Goal: Task Accomplishment & Management: Use online tool/utility

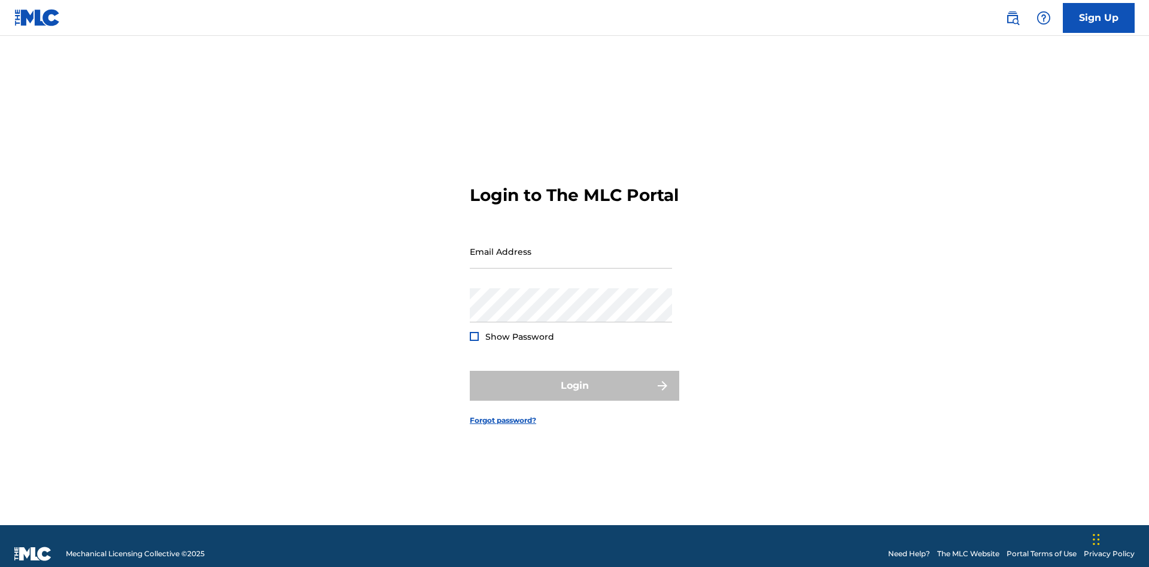
scroll to position [16, 0]
type input "[EMAIL_ADDRESS][DOMAIN_NAME]"
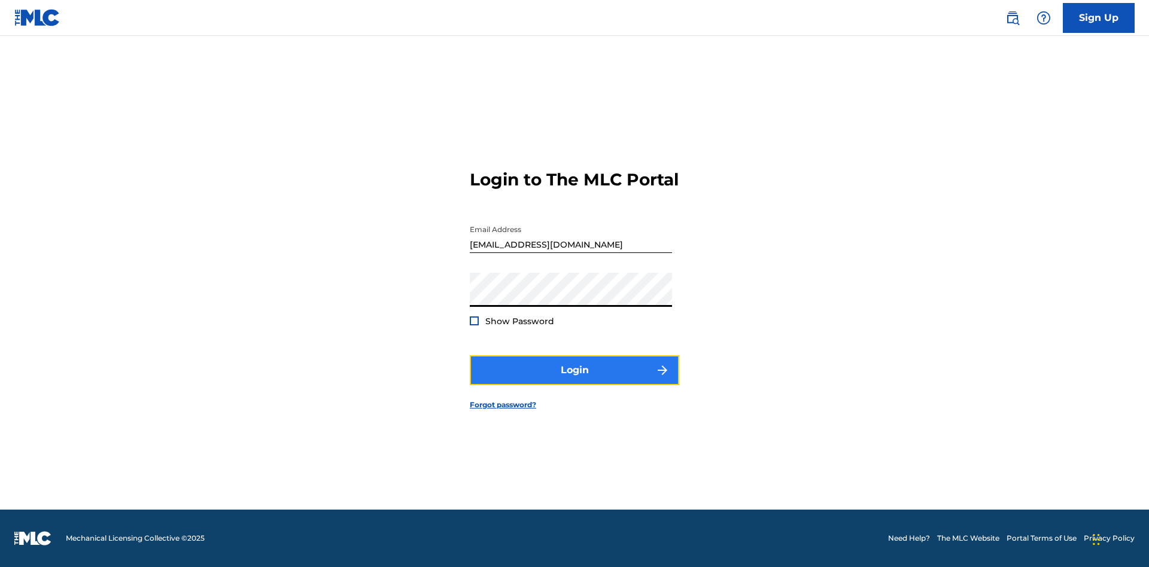
click at [575, 381] on button "Login" at bounding box center [575, 371] width 210 height 30
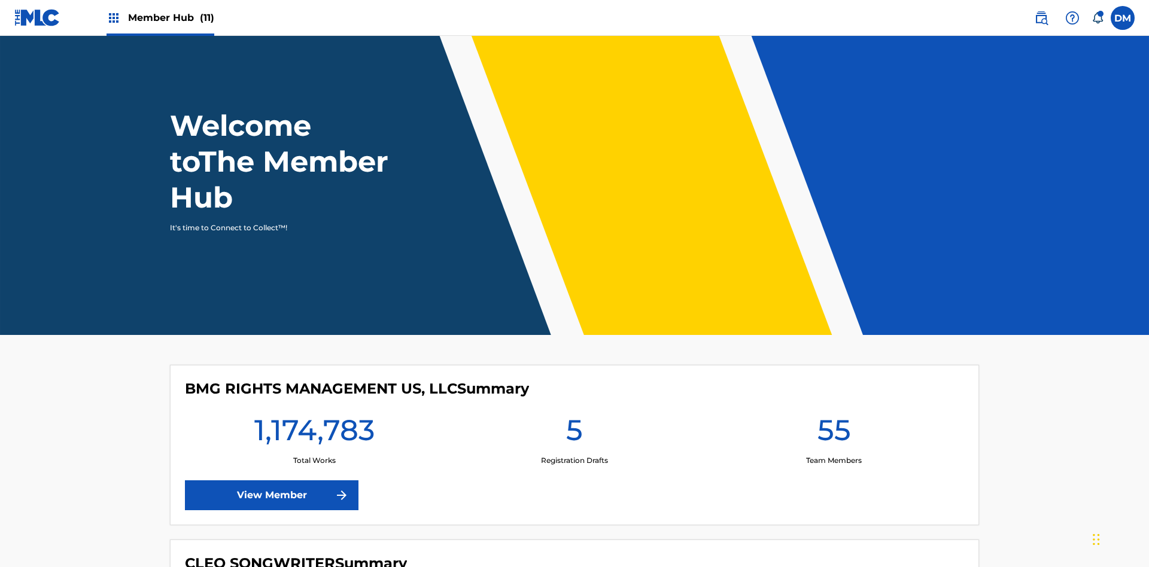
click at [171, 17] on span "Member Hub (11)" at bounding box center [171, 18] width 86 height 14
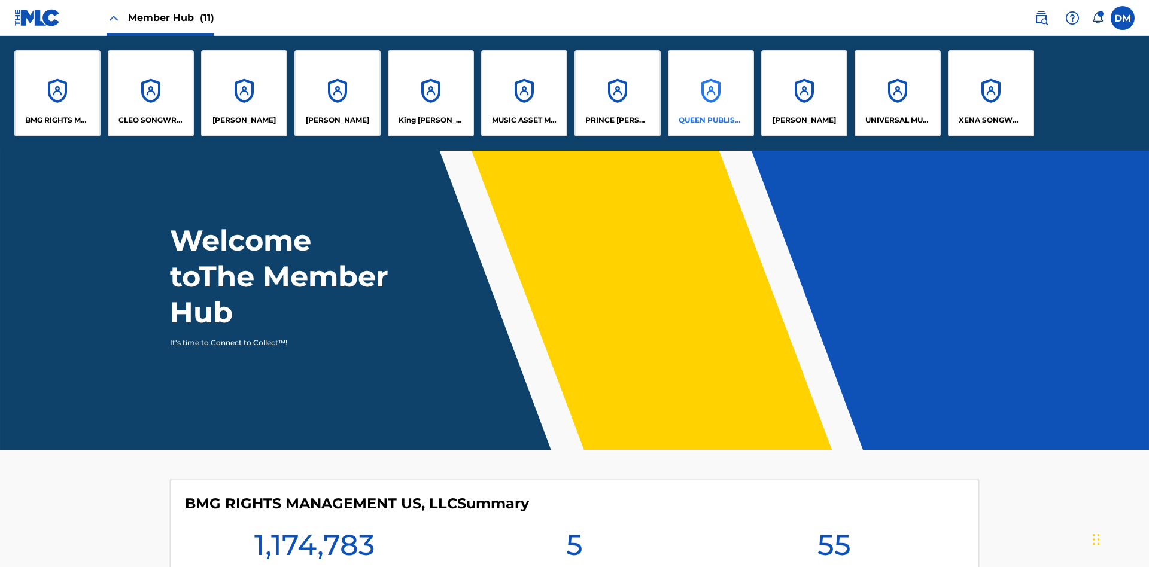
click at [711, 120] on p "QUEEN PUBLISHA" at bounding box center [711, 120] width 65 height 11
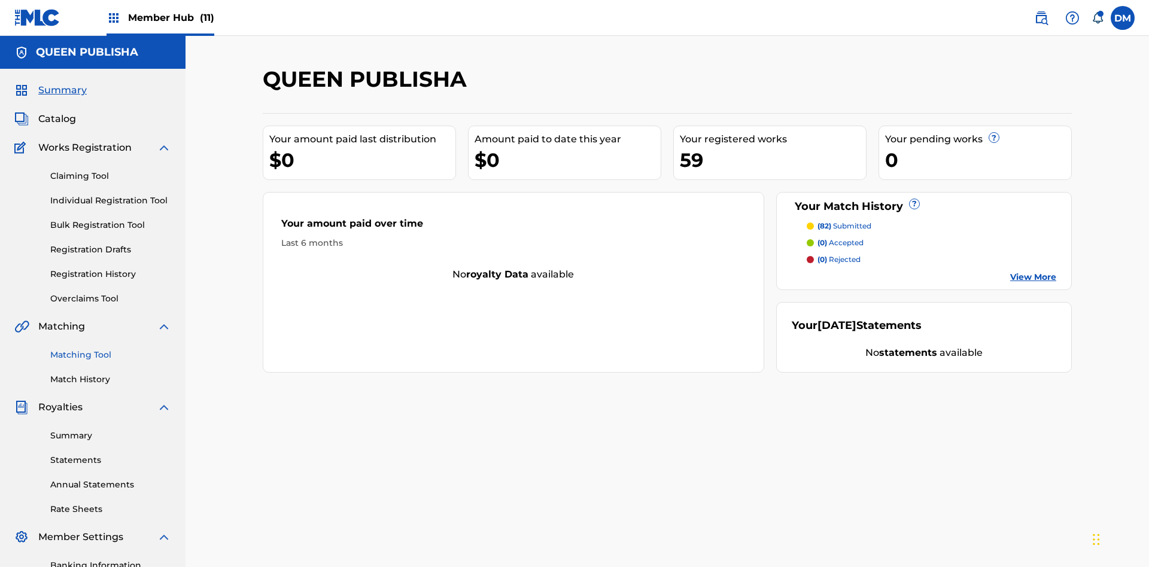
click at [111, 349] on link "Matching Tool" at bounding box center [110, 355] width 121 height 13
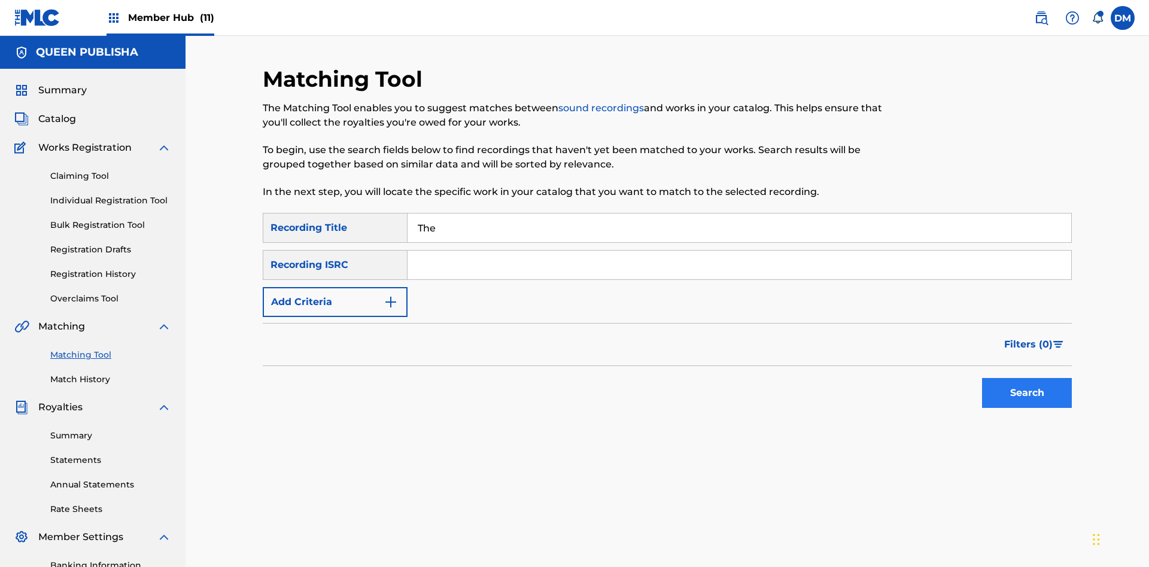
type input "The"
click at [1027, 378] on button "Search" at bounding box center [1027, 393] width 90 height 30
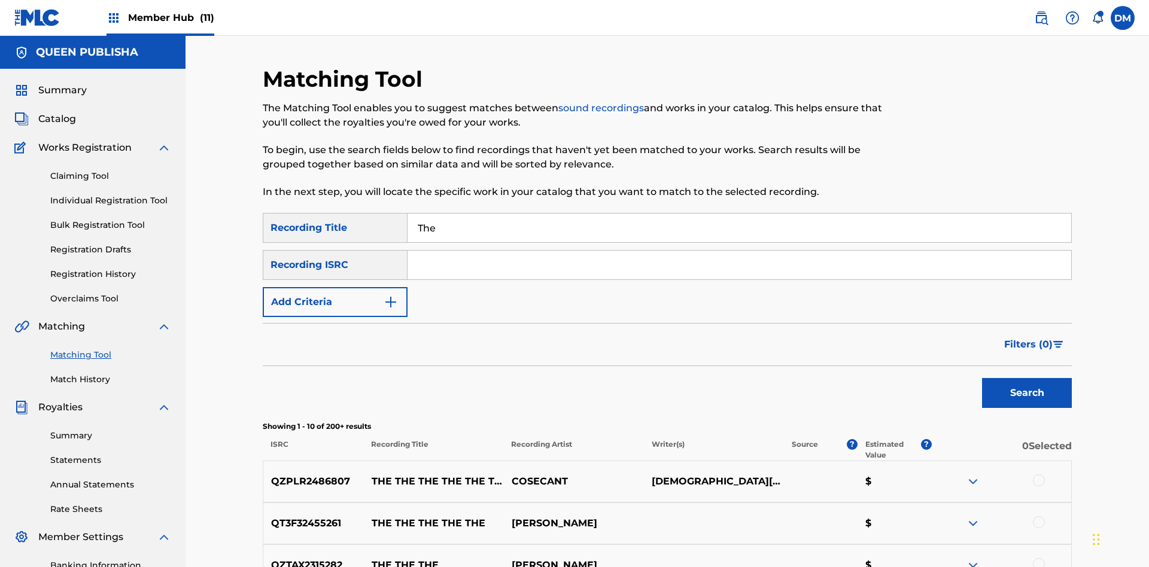
click at [739, 214] on input "The" at bounding box center [740, 228] width 664 height 29
click at [739, 251] on input "Search Form" at bounding box center [740, 265] width 664 height 29
type input "QZPLR2486807"
click at [1027, 378] on button "Search" at bounding box center [1027, 393] width 90 height 30
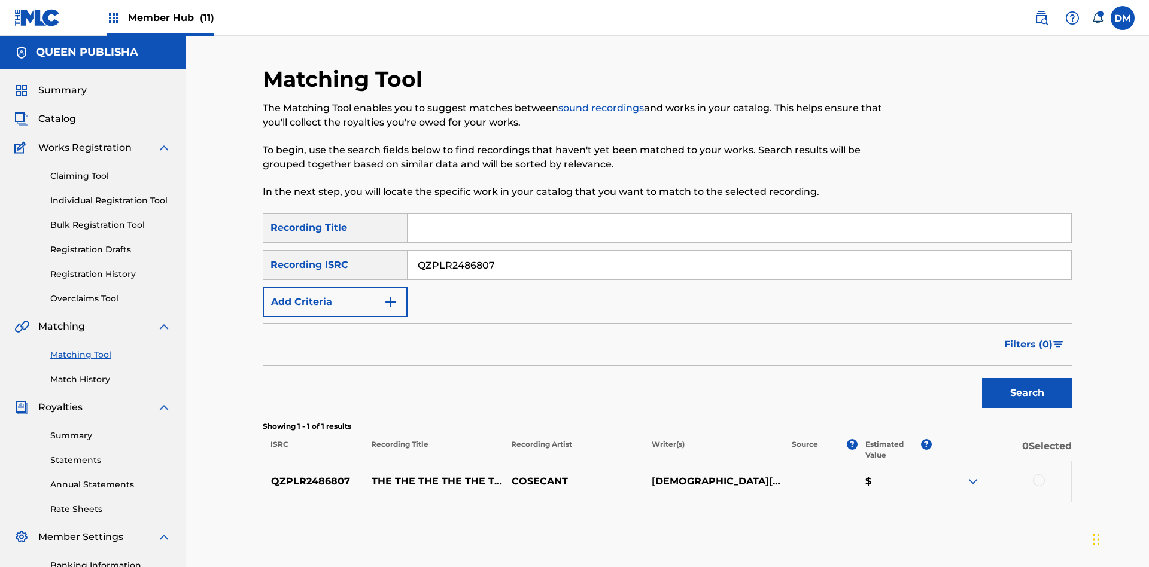
click at [739, 251] on input "QZPLR2486807" at bounding box center [740, 265] width 664 height 29
click at [739, 214] on input "Search Form" at bounding box center [740, 228] width 664 height 29
type input "THE THE THE THE THE THE THE THE"
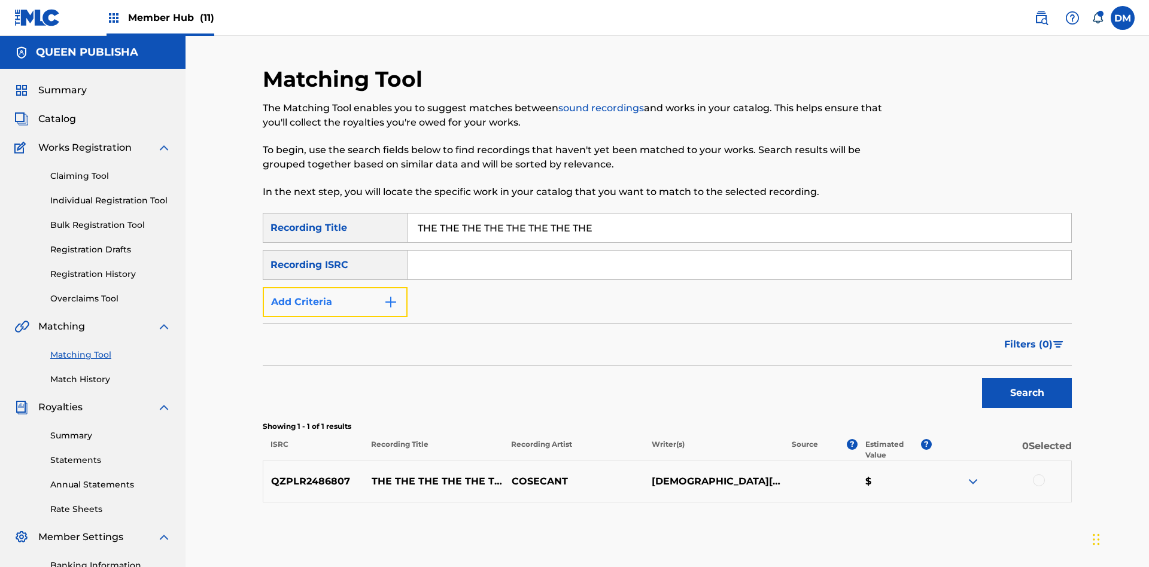
click at [335, 287] on button "Add Criteria" at bounding box center [335, 302] width 145 height 30
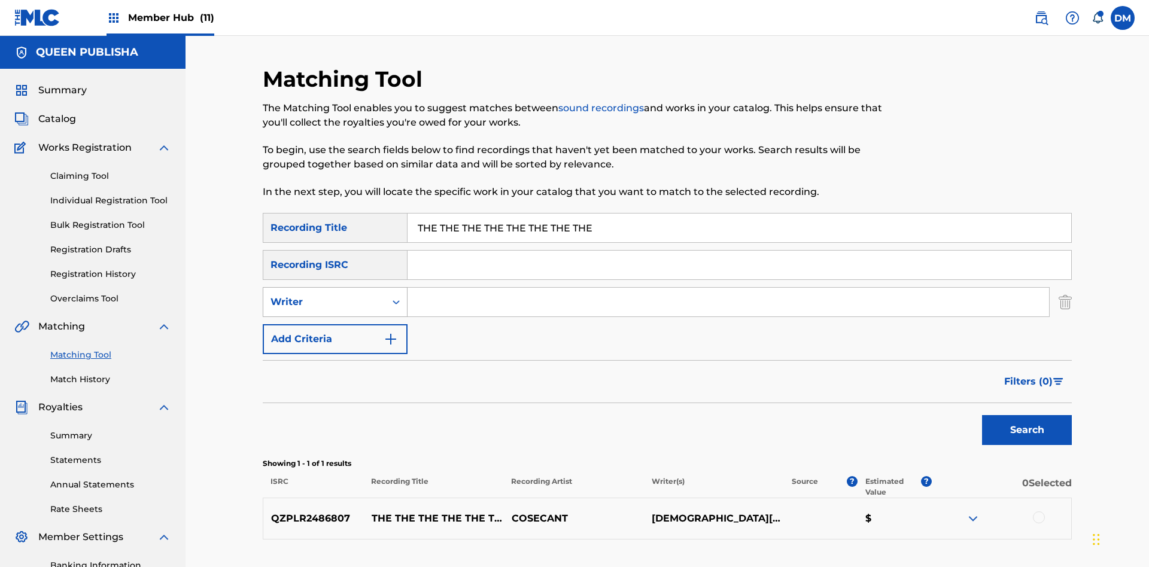
click at [324, 295] on div "Writer" at bounding box center [325, 302] width 108 height 14
click at [335, 317] on div "Recording Artist" at bounding box center [335, 332] width 144 height 30
click at [335, 324] on button "Add Criteria" at bounding box center [335, 339] width 145 height 30
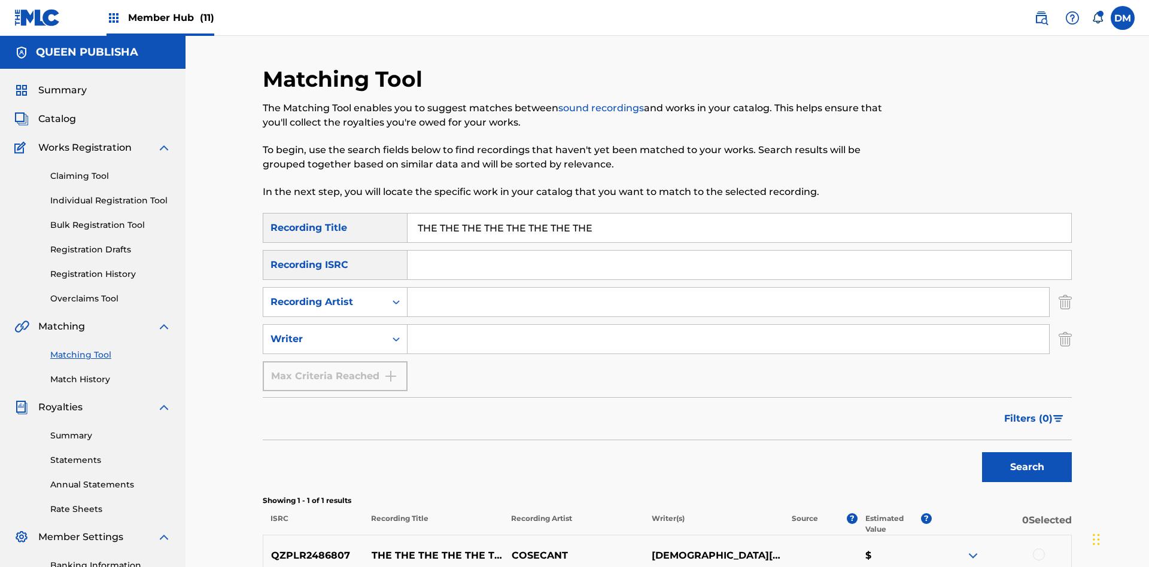
click at [729, 288] on input "Search Form" at bounding box center [729, 302] width 642 height 29
type input "COSECANT"
click at [729, 325] on input "Search Form" at bounding box center [729, 339] width 642 height 29
type input "[DEMOGRAPHIC_DATA][PERSON_NAME]"
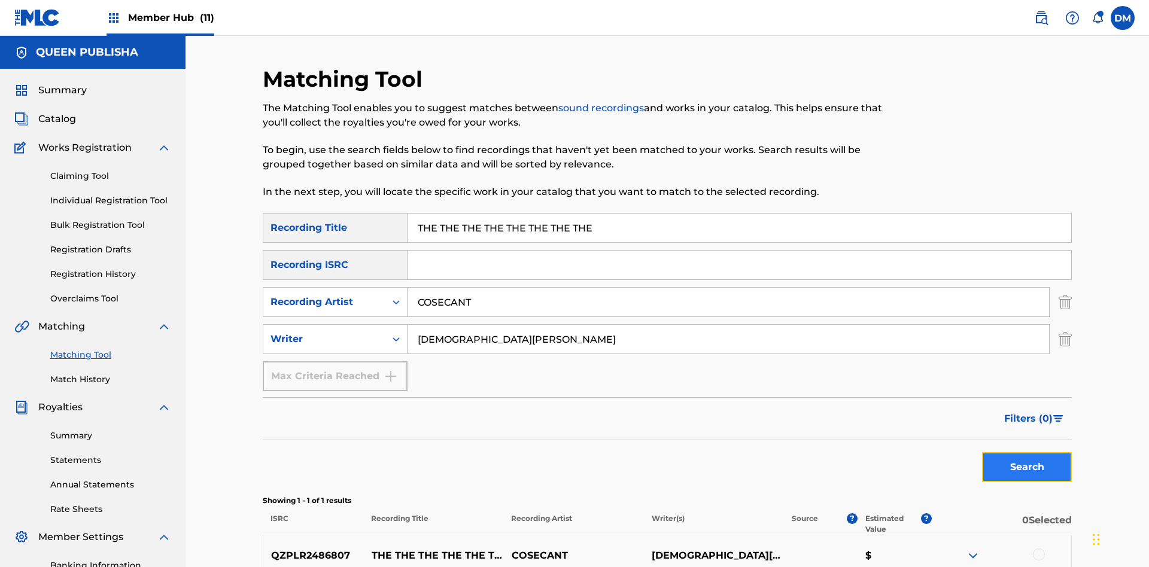
click at [1027, 453] on button "Search" at bounding box center [1027, 468] width 90 height 30
click at [739, 214] on input "THE THE THE THE THE THE THE THE" at bounding box center [740, 228] width 664 height 29
click at [729, 288] on input "COSECANT" at bounding box center [729, 302] width 642 height 29
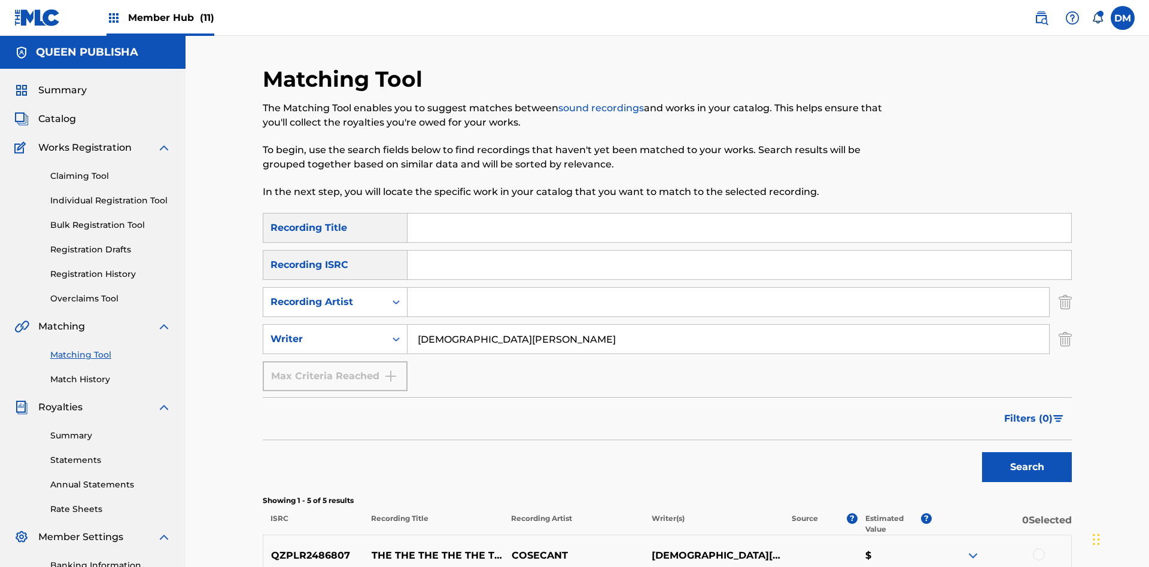
click at [729, 325] on input "[DEMOGRAPHIC_DATA][PERSON_NAME]" at bounding box center [729, 339] width 642 height 29
click at [739, 214] on input "Search Form" at bounding box center [740, 228] width 664 height 29
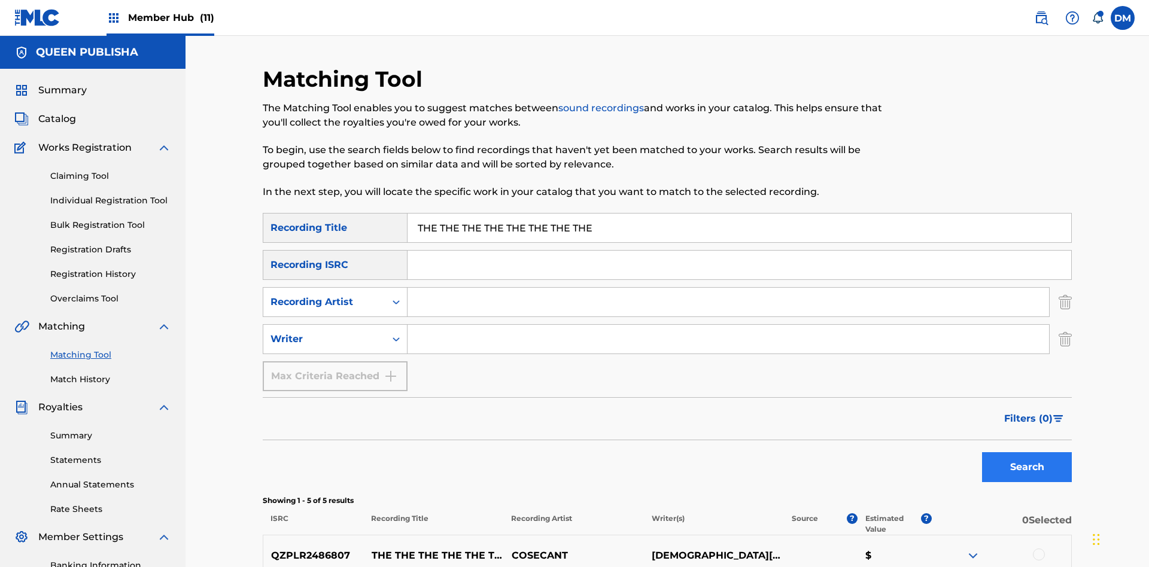
type input "THE THE THE THE THE THE THE THE"
click at [1027, 453] on button "Search" at bounding box center [1027, 468] width 90 height 30
click at [739, 214] on input "THE THE THE THE THE THE THE THE" at bounding box center [740, 228] width 664 height 29
click at [729, 288] on input "Search Form" at bounding box center [729, 302] width 642 height 29
type input "COSECANT"
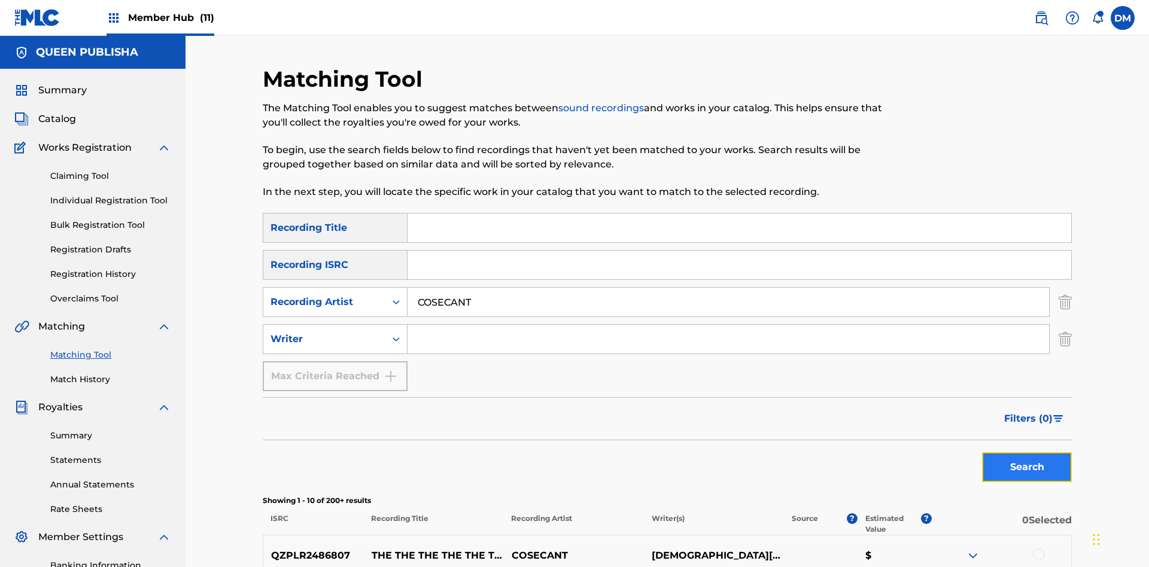
click at [1027, 453] on button "Search" at bounding box center [1027, 468] width 90 height 30
click at [729, 288] on input "COSECANT" at bounding box center [729, 302] width 642 height 29
click at [729, 325] on input "Search Form" at bounding box center [729, 339] width 642 height 29
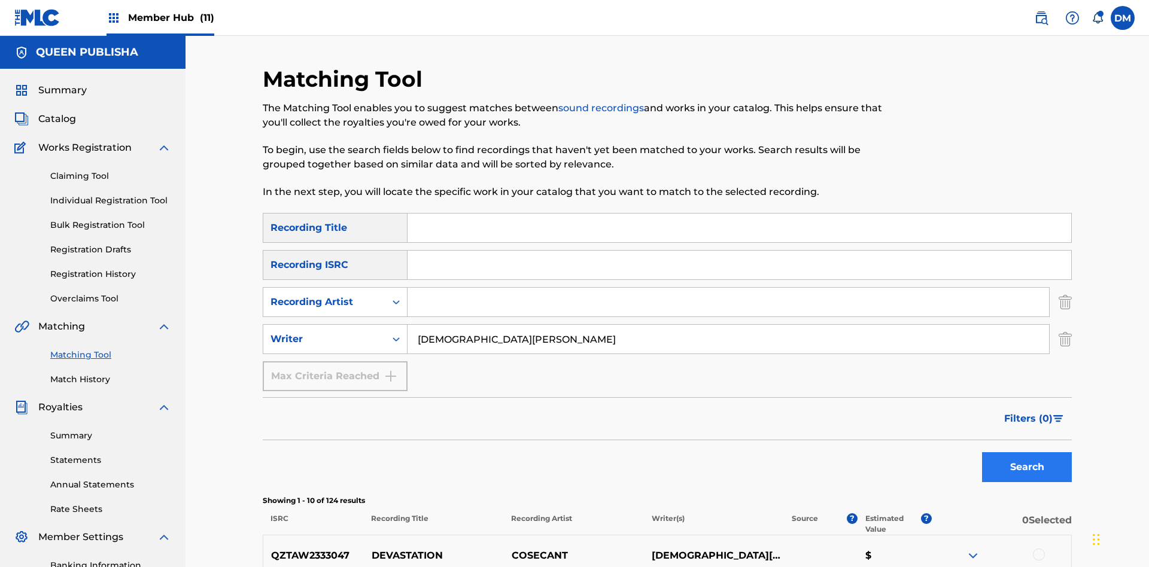
type input "[DEMOGRAPHIC_DATA][PERSON_NAME]"
click at [1027, 453] on button "Search" at bounding box center [1027, 468] width 90 height 30
click at [729, 325] on input "[DEMOGRAPHIC_DATA][PERSON_NAME]" at bounding box center [729, 339] width 642 height 29
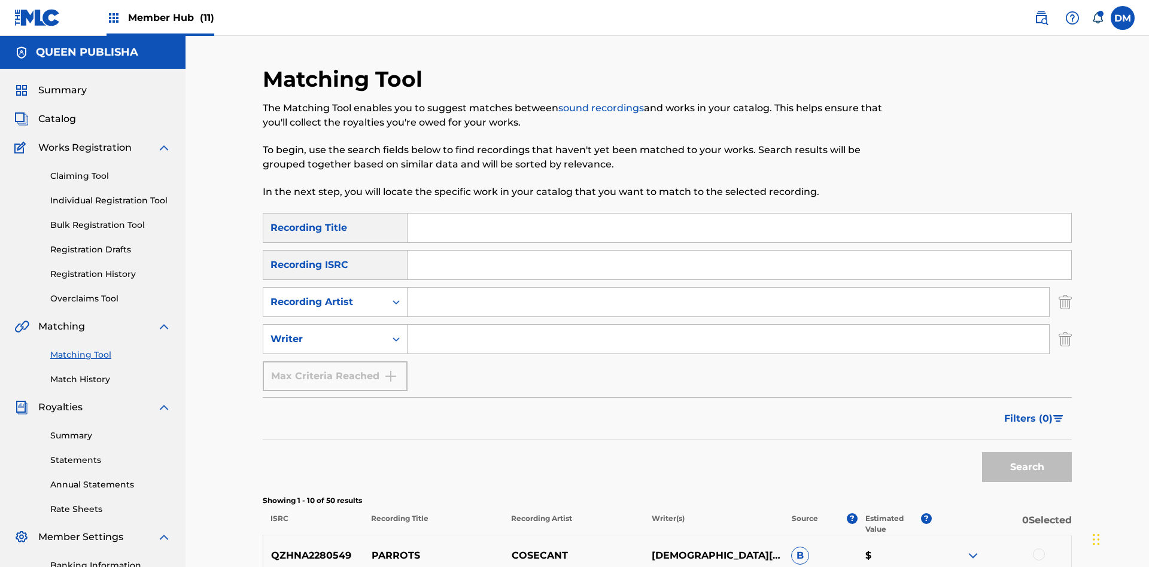
click at [1039, 549] on div at bounding box center [1039, 555] width 12 height 12
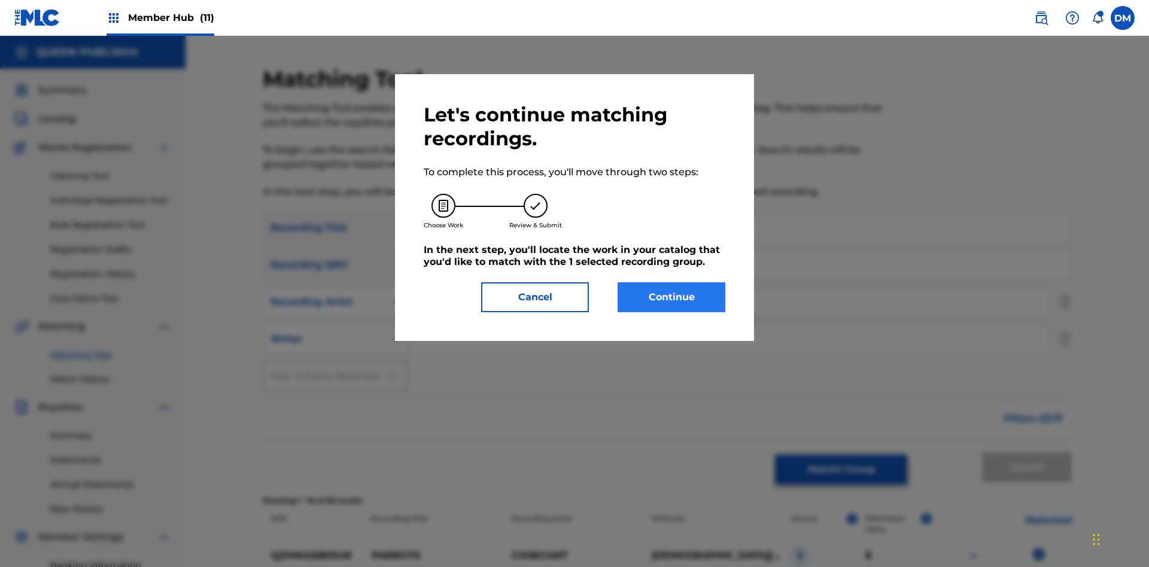
click at [672, 298] on button "Continue" at bounding box center [672, 298] width 108 height 30
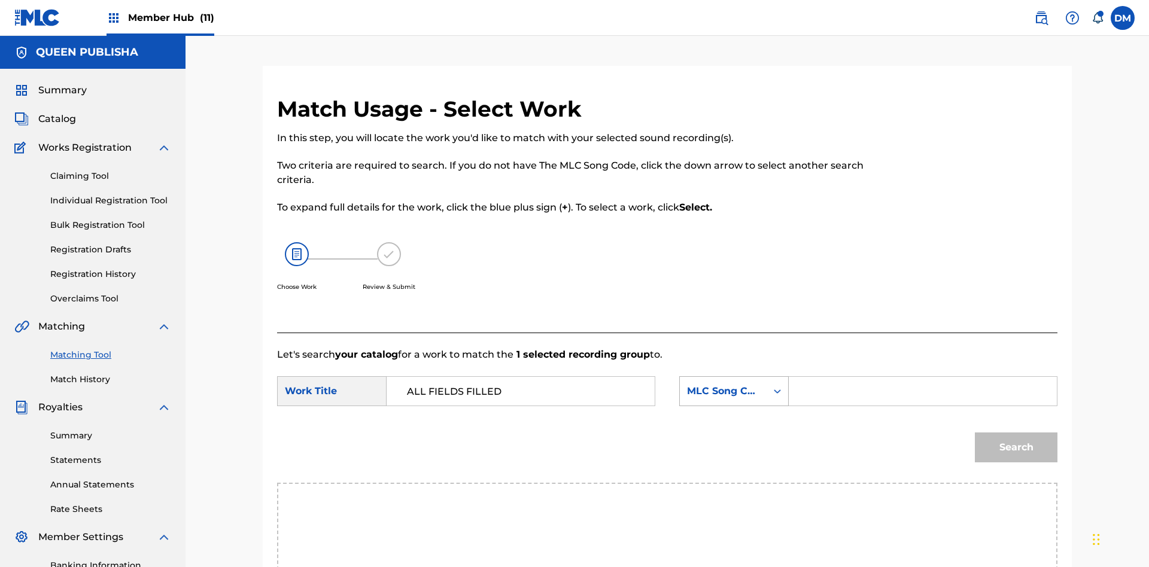
type input "ALL FIELDS FILLED"
click at [734, 384] on div "MLC Song Code" at bounding box center [723, 391] width 72 height 14
click at [734, 436] on div "ISWC" at bounding box center [734, 451] width 108 height 30
click at [1016, 433] on button "Search" at bounding box center [1016, 448] width 83 height 30
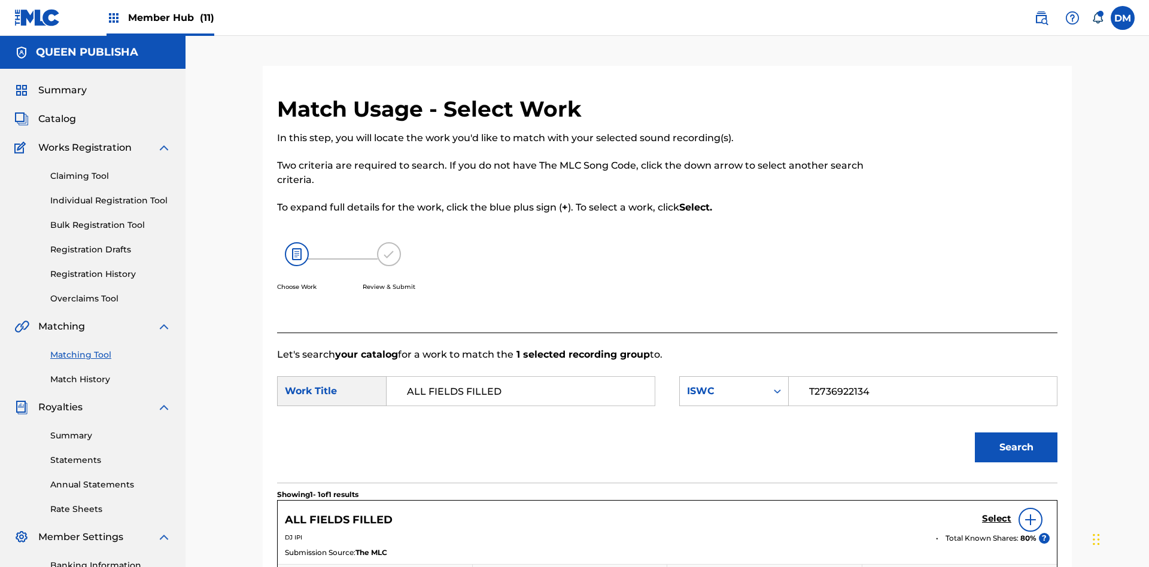
click at [922, 377] on input "T2736922134" at bounding box center [923, 391] width 248 height 29
click at [734, 384] on div "ISWC" at bounding box center [723, 391] width 72 height 14
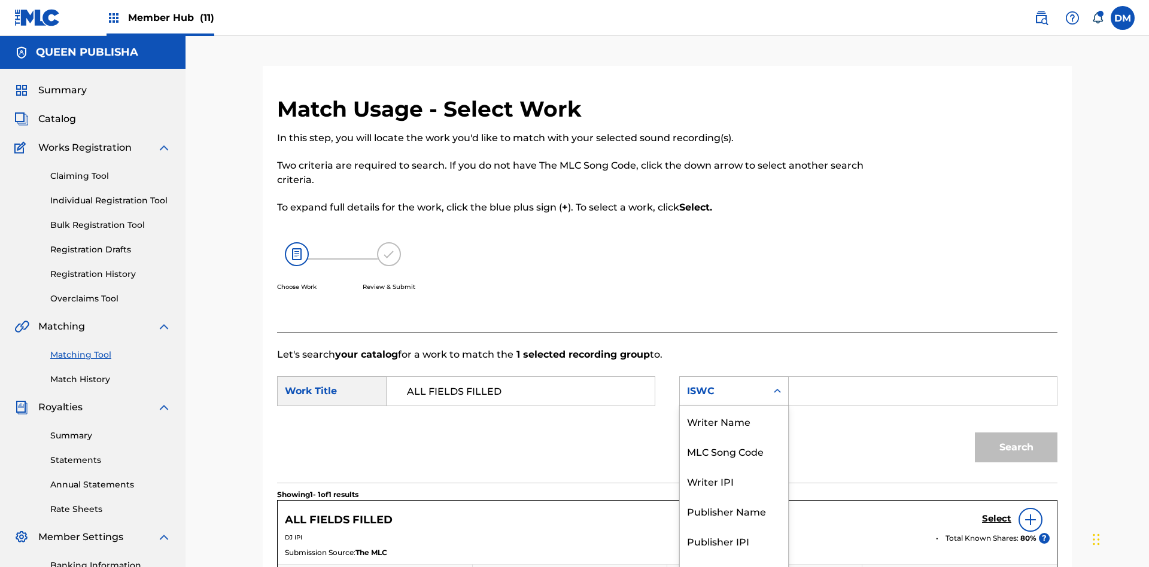
click at [734, 436] on div "MLC Song Code" at bounding box center [734, 451] width 108 height 30
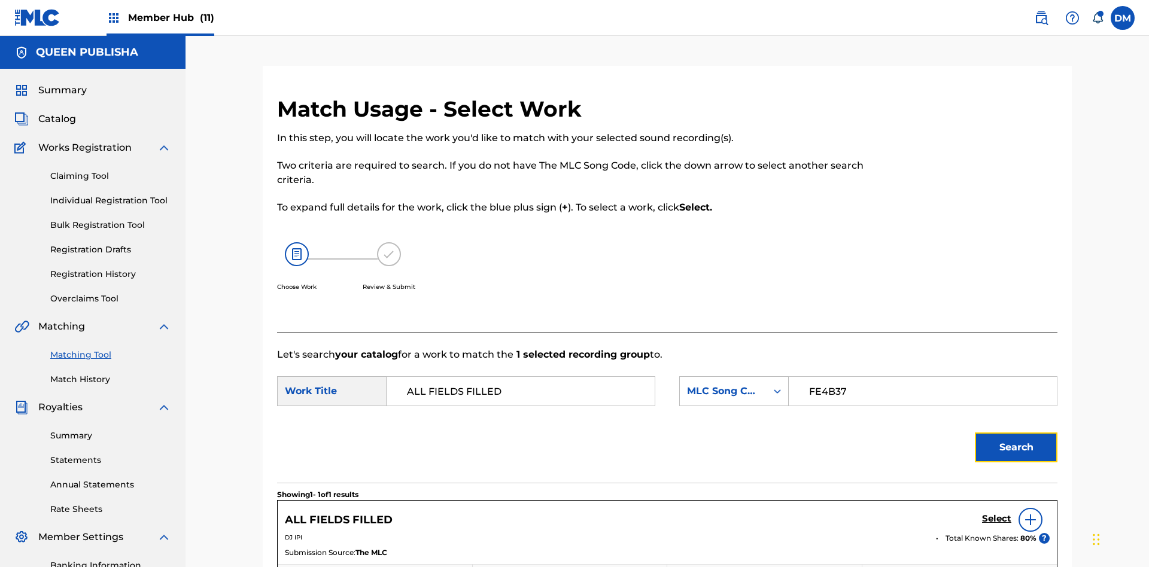
click at [1016, 433] on button "Search" at bounding box center [1016, 448] width 83 height 30
click at [922, 377] on input "FE4B37" at bounding box center [923, 391] width 248 height 29
click at [734, 384] on div "MLC Song Code" at bounding box center [723, 391] width 72 height 14
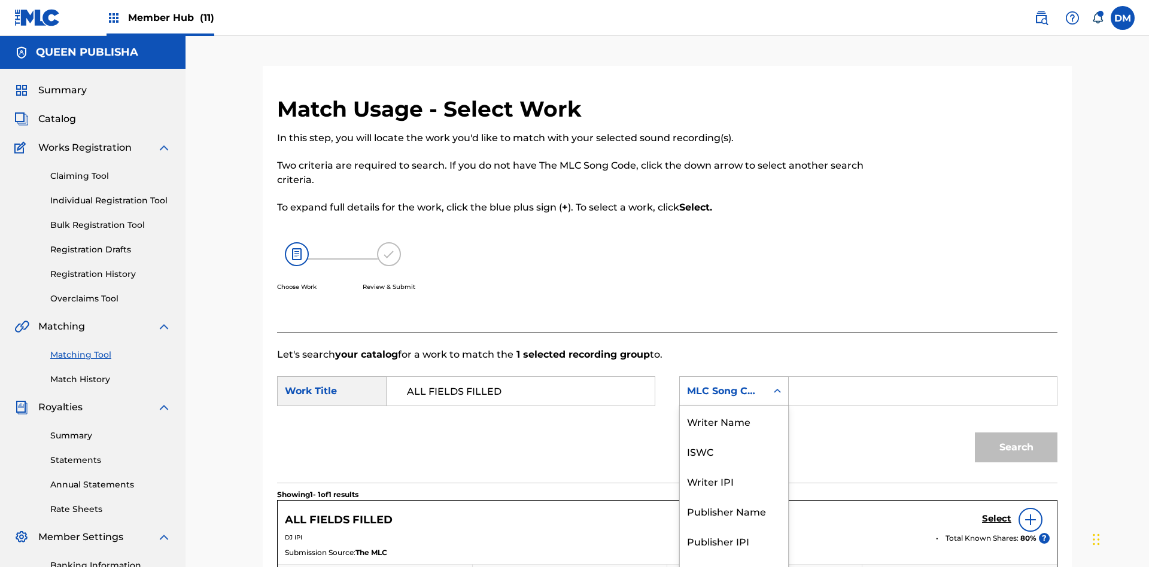
click at [734, 421] on div "Writer Name" at bounding box center [734, 421] width 108 height 30
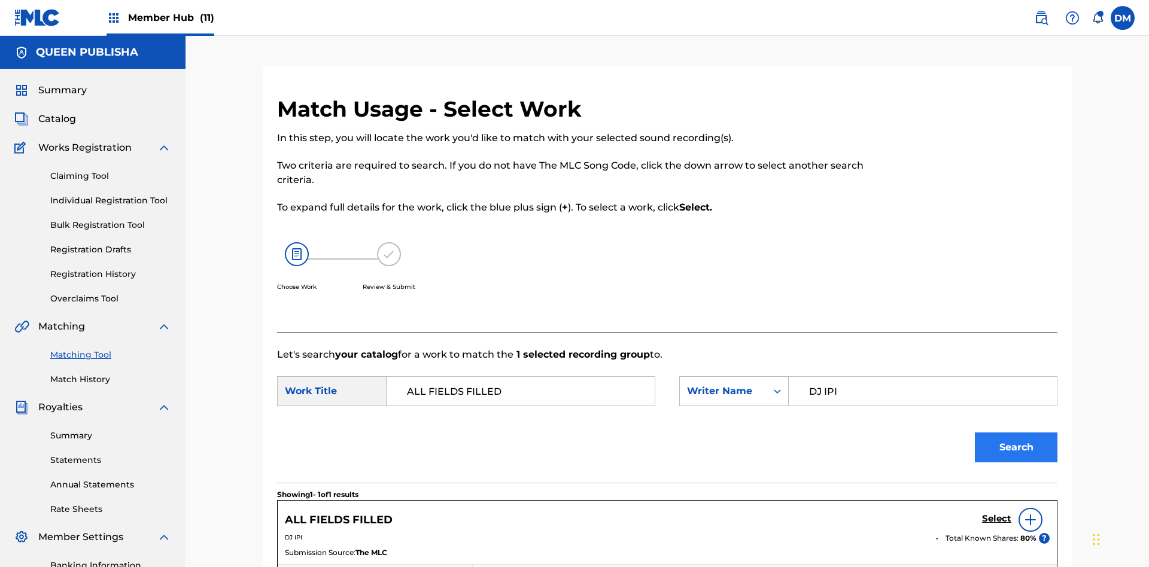
type input "DJ IPI"
click at [1016, 433] on button "Search" at bounding box center [1016, 448] width 83 height 30
click at [922, 377] on input "DJ IPI" at bounding box center [923, 391] width 248 height 29
click at [734, 384] on div "Writer Name" at bounding box center [723, 391] width 72 height 14
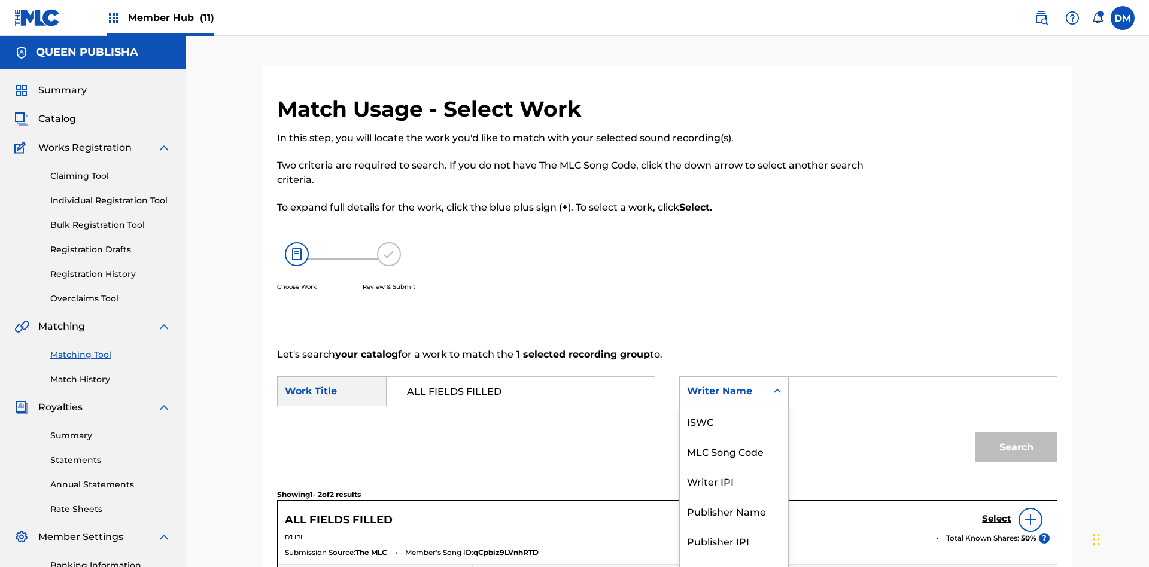
click at [734, 466] on div "Writer IPI" at bounding box center [734, 481] width 108 height 30
type input "00280959528"
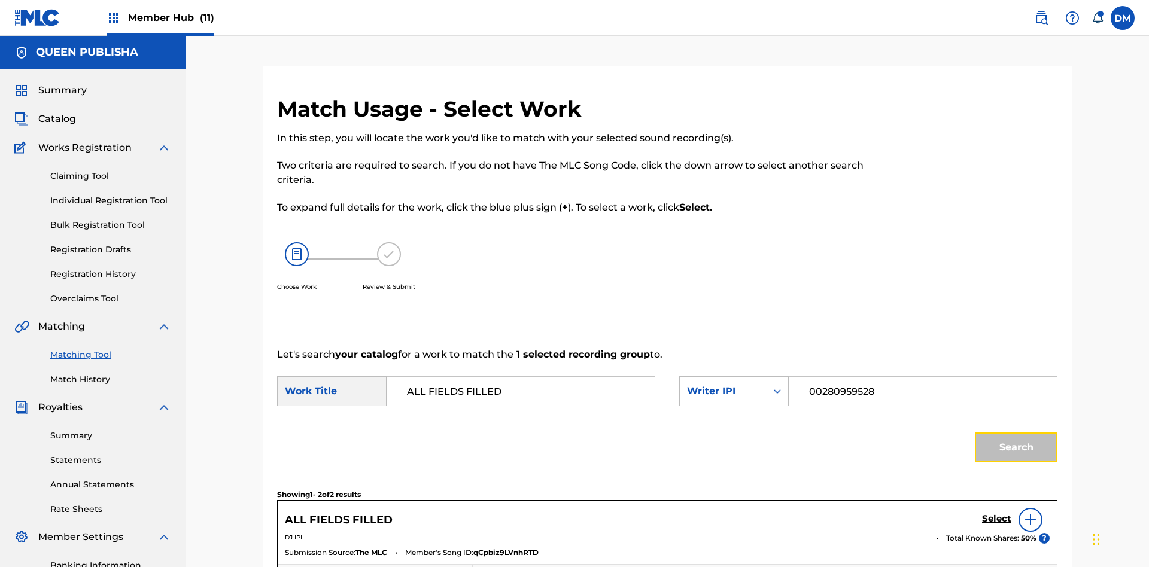
click at [1016, 433] on button "Search" at bounding box center [1016, 448] width 83 height 30
click at [922, 377] on input "00280959528" at bounding box center [923, 391] width 248 height 29
click at [734, 384] on div "Writer IPI" at bounding box center [723, 391] width 72 height 14
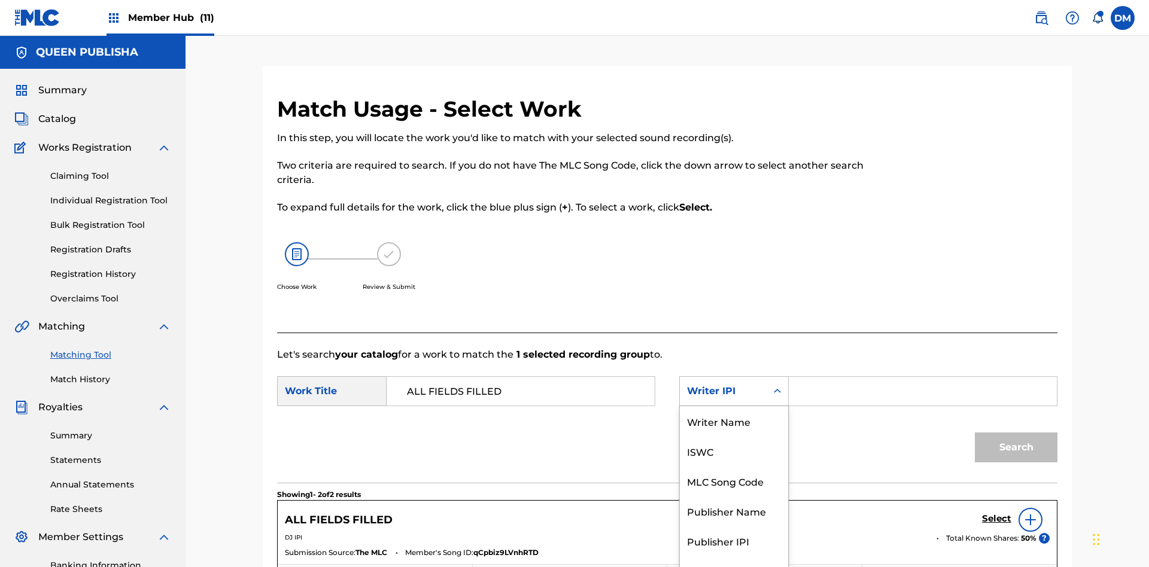
click at [734, 496] on div "Publisher Name" at bounding box center [734, 511] width 108 height 30
type input "Queen Publisha"
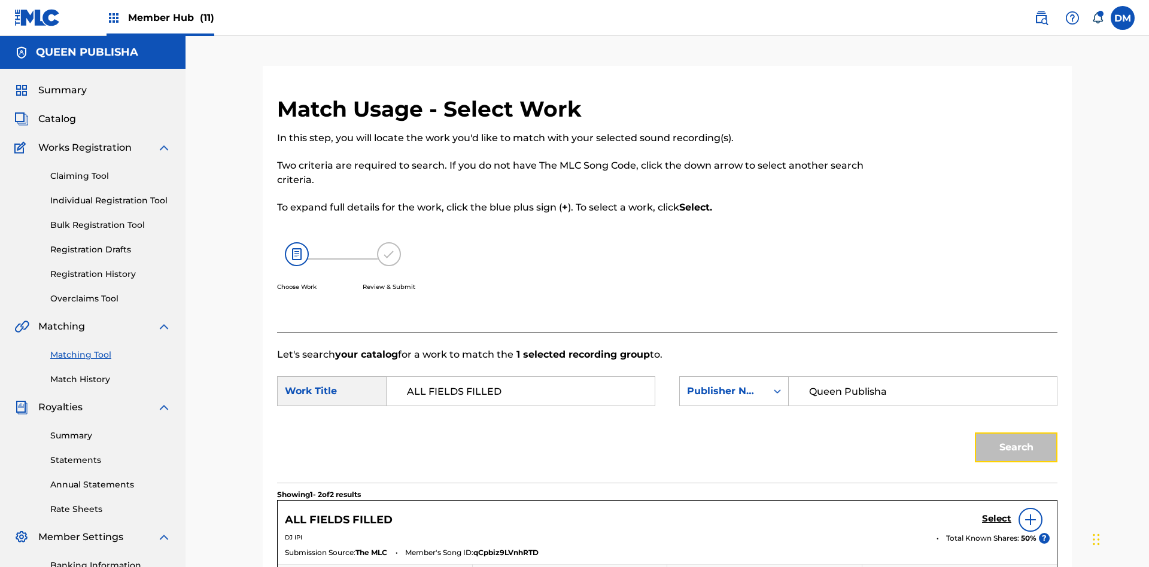
click at [1016, 433] on button "Search" at bounding box center [1016, 448] width 83 height 30
click at [922, 377] on input "Queen Publisha" at bounding box center [923, 391] width 248 height 29
click at [734, 384] on div "Publisher Name" at bounding box center [723, 391] width 72 height 14
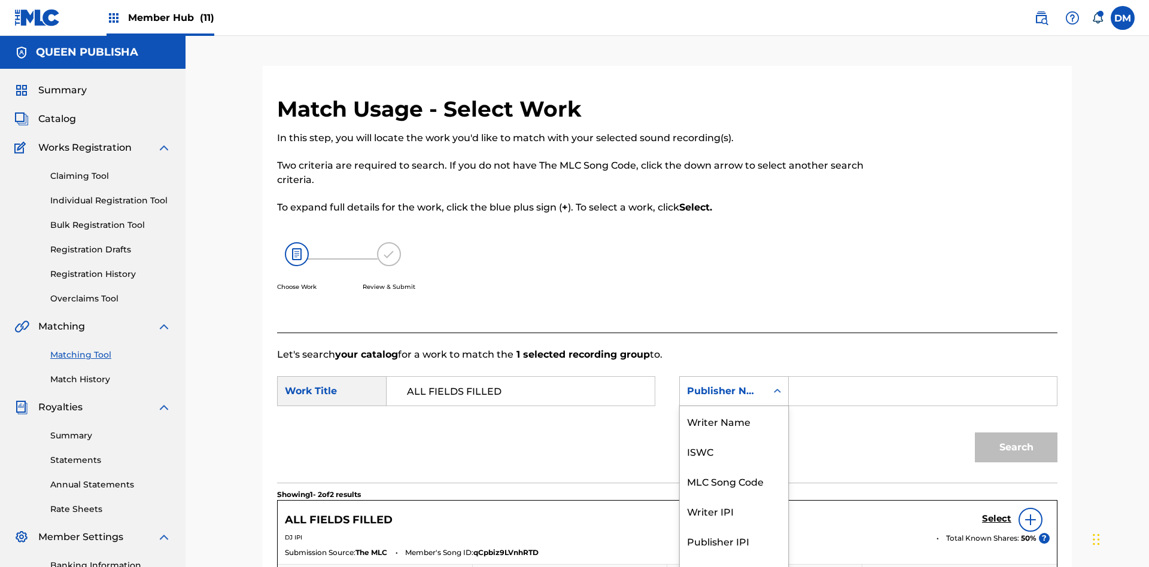
click at [734, 526] on div "Publisher IPI" at bounding box center [734, 541] width 108 height 30
click at [922, 377] on input "Search Form" at bounding box center [923, 391] width 248 height 29
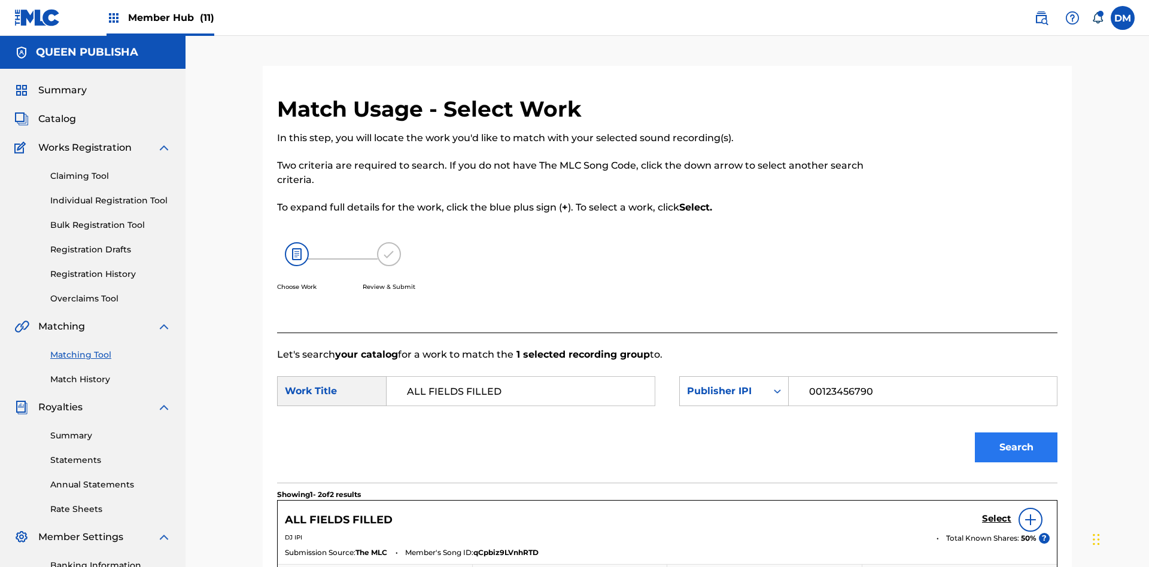
type input "00123456790"
click at [1016, 433] on button "Search" at bounding box center [1016, 448] width 83 height 30
click at [922, 377] on input "00123456790" at bounding box center [923, 391] width 248 height 29
click at [734, 384] on div "Publisher IPI" at bounding box center [723, 391] width 72 height 14
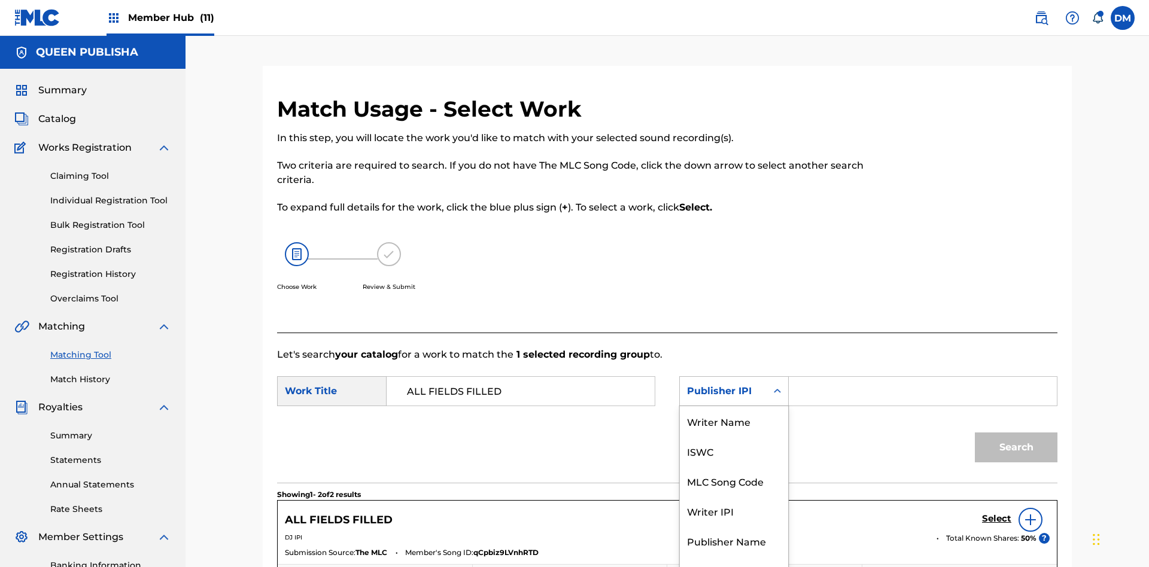
click at [734, 556] on div "MLC Publisher Number" at bounding box center [734, 578] width 108 height 44
type input "P077TM"
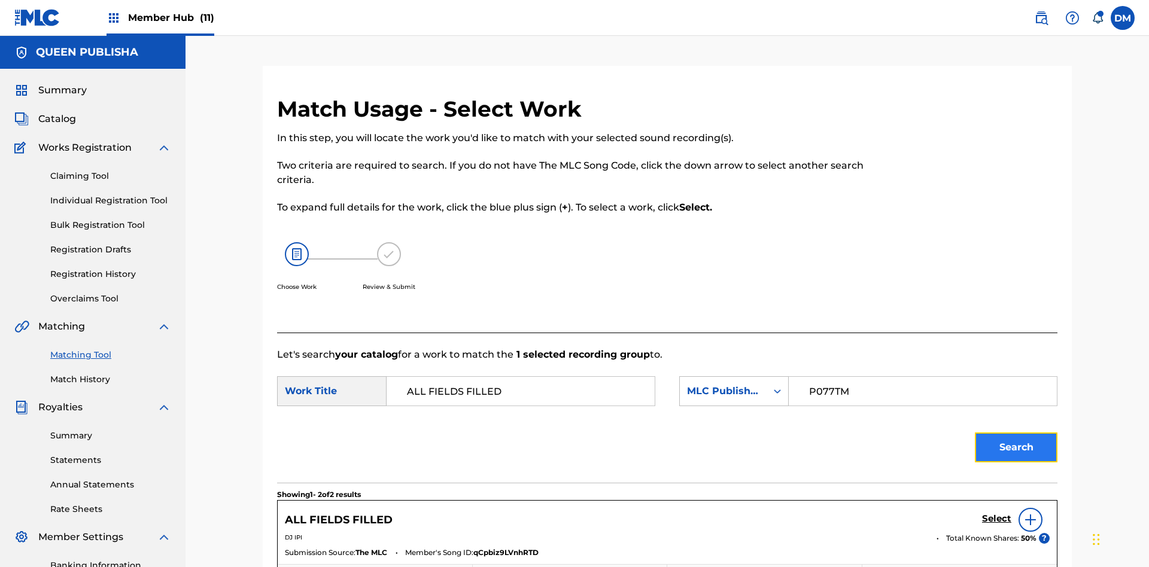
click at [1016, 433] on button "Search" at bounding box center [1016, 448] width 83 height 30
click at [922, 377] on input "P077TM" at bounding box center [923, 391] width 248 height 29
click at [997, 514] on h5 "Select" at bounding box center [996, 519] width 29 height 11
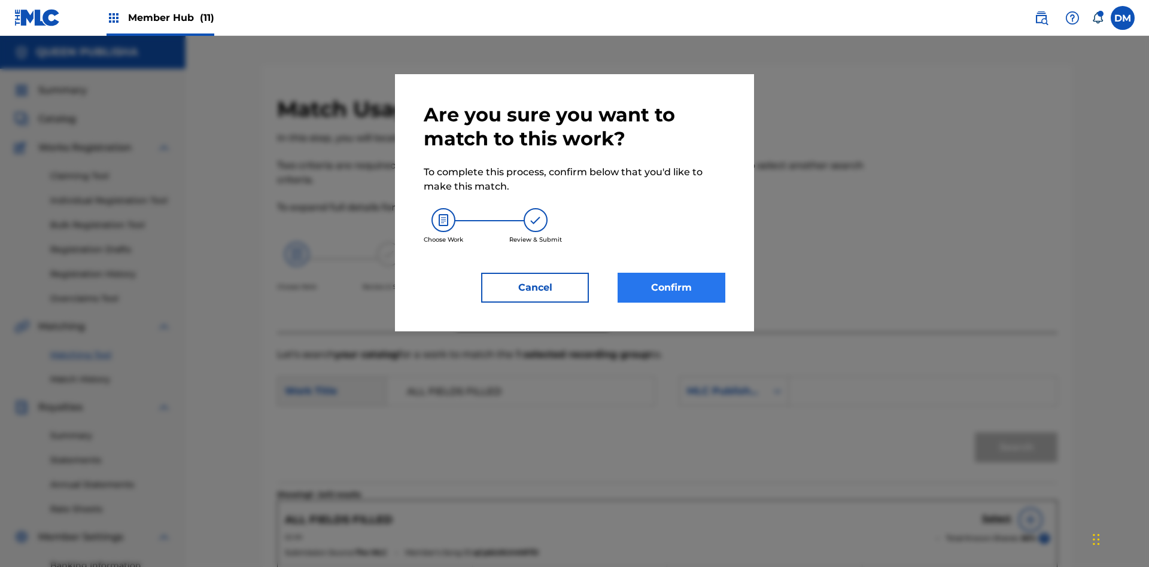
click at [672, 288] on button "Confirm" at bounding box center [672, 288] width 108 height 30
